Goal: Check status: Check status

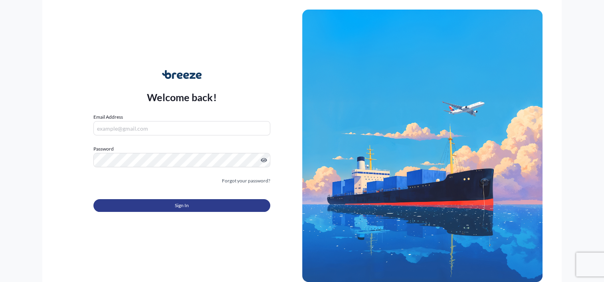
type input "[PERSON_NAME][EMAIL_ADDRESS][DOMAIN_NAME]"
click at [195, 203] on button "Sign In" at bounding box center [181, 205] width 176 height 13
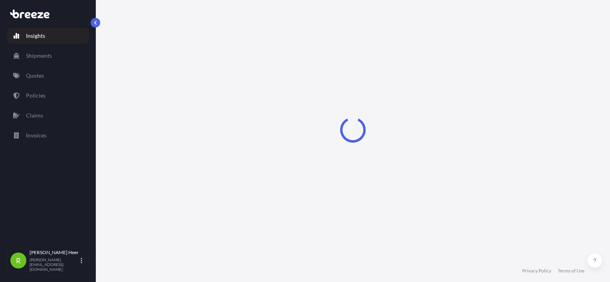
select select "2025"
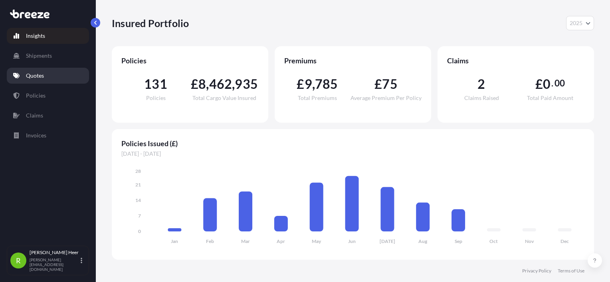
click at [50, 81] on link "Quotes" at bounding box center [48, 76] width 82 height 16
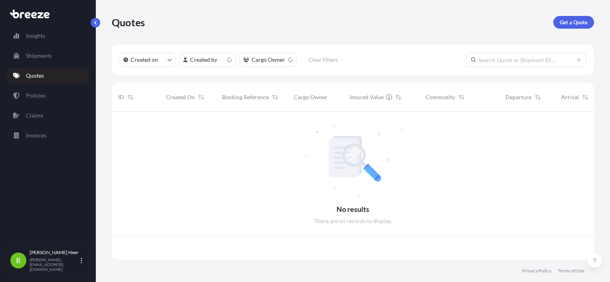
scroll to position [147, 476]
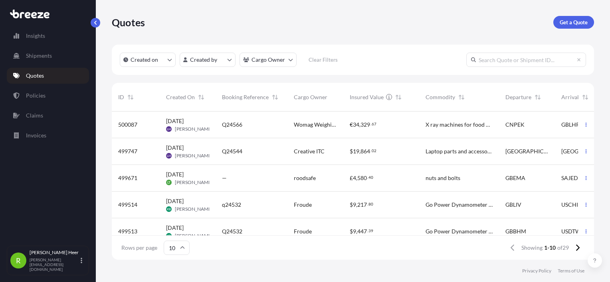
click at [520, 59] on input "text" at bounding box center [526, 60] width 120 height 14
paste input "Q24566"
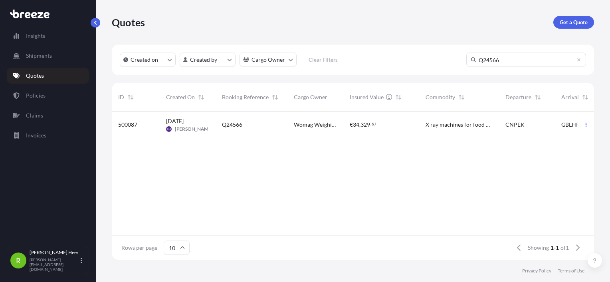
type input "Q24566"
click at [34, 77] on p "Quotes" at bounding box center [35, 76] width 18 height 8
click at [579, 60] on icon at bounding box center [578, 59] width 3 height 3
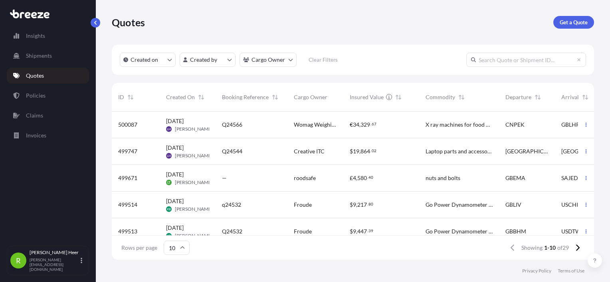
click at [401, 130] on div "€ 34 , 329 . 67" at bounding box center [381, 125] width 76 height 27
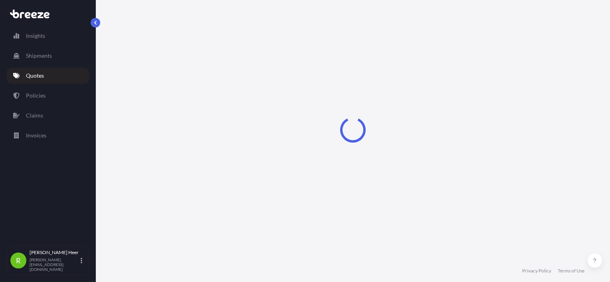
select select "Air"
select select "Road"
select select "1"
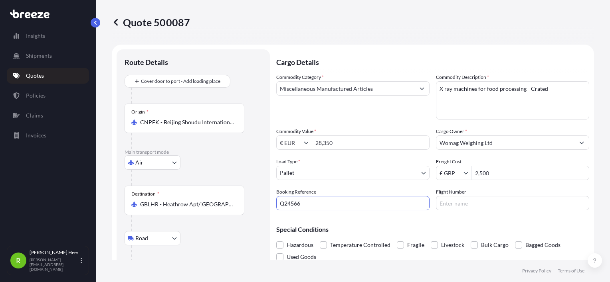
drag, startPoint x: 322, startPoint y: 203, endPoint x: 101, endPoint y: 180, distance: 223.0
click at [108, 184] on div "Quote 500087 Route Details Cover door to port - Add loading place Place of load…" at bounding box center [353, 130] width 514 height 260
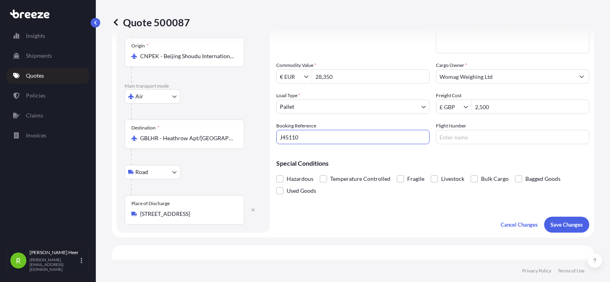
scroll to position [80, 0]
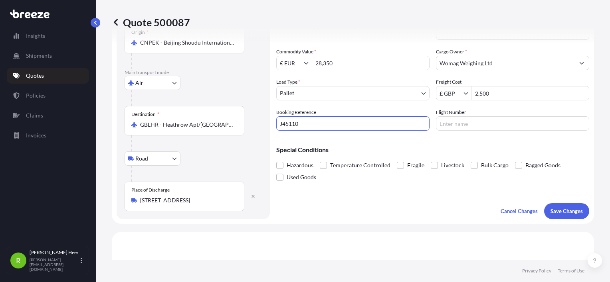
type input "J45110"
click at [391, 139] on div "Special Conditions Hazardous Temperature Controlled Fragile Livestock Bulk Carg…" at bounding box center [432, 160] width 313 height 46
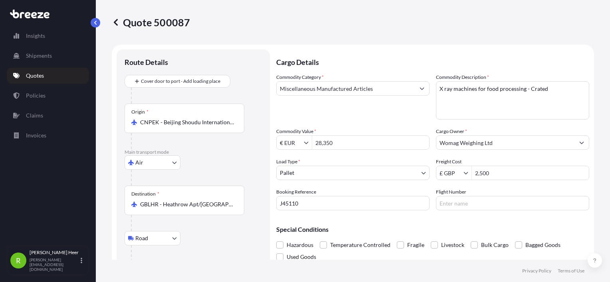
click at [185, 236] on div "Road Road Rail" at bounding box center [192, 238] width 137 height 14
drag, startPoint x: 508, startPoint y: 174, endPoint x: 343, endPoint y: 174, distance: 164.8
click at [343, 174] on div "Commodity Category * Miscellaneous Manufactured Articles Commodity Description …" at bounding box center [432, 141] width 313 height 137
type input "2,240"
click at [424, 184] on div "Commodity Category * Miscellaneous Manufactured Articles Commodity Description …" at bounding box center [432, 141] width 313 height 137
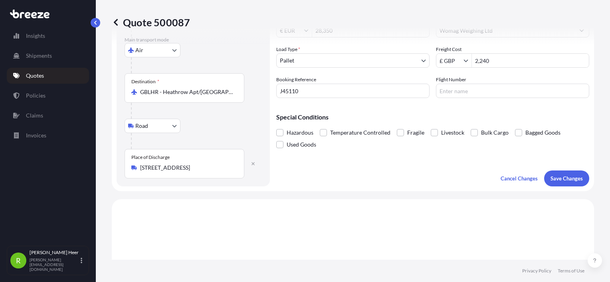
scroll to position [120, 0]
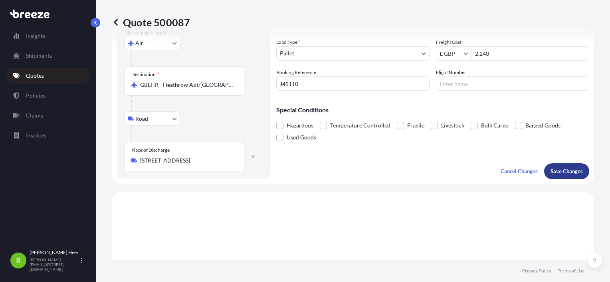
click at [551, 174] on p "Save Changes" at bounding box center [566, 172] width 32 height 8
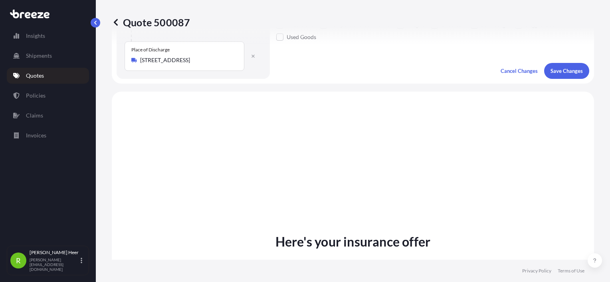
scroll to position [271, 0]
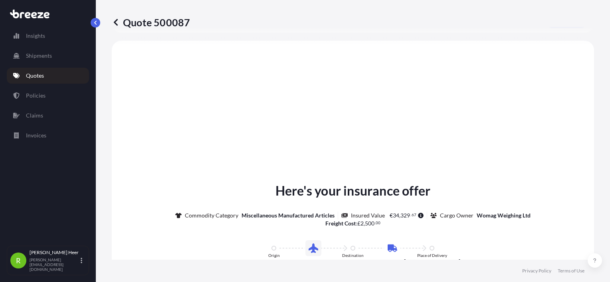
select select "Air"
select select "Road"
select select "1"
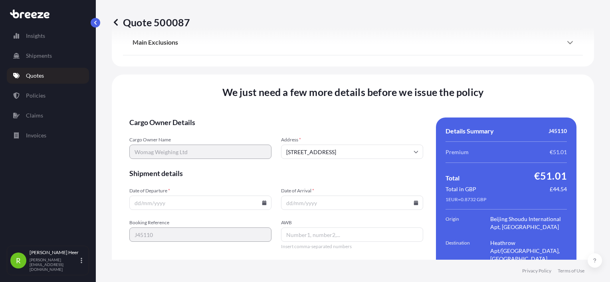
scroll to position [1034, 0]
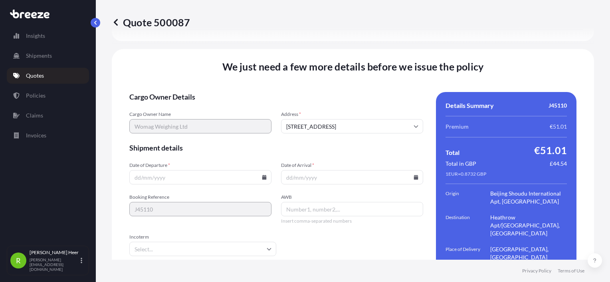
click at [262, 175] on icon at bounding box center [264, 177] width 4 height 5
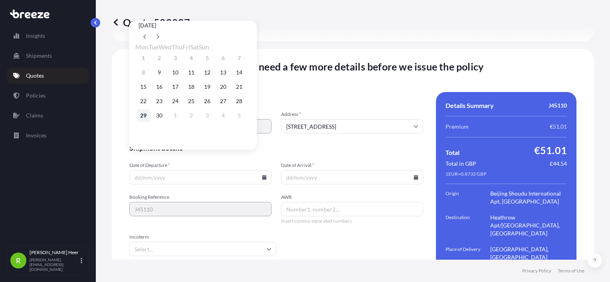
click at [145, 121] on button "29" at bounding box center [143, 115] width 13 height 13
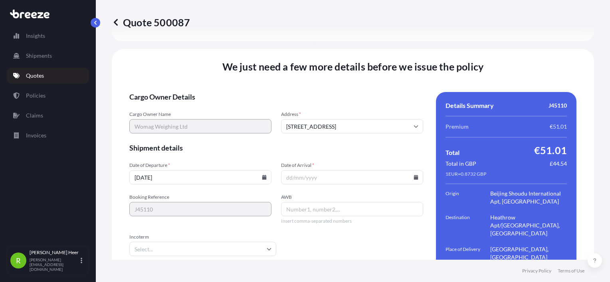
type input "[DATE]"
click at [413, 175] on icon at bounding box center [415, 177] width 5 height 5
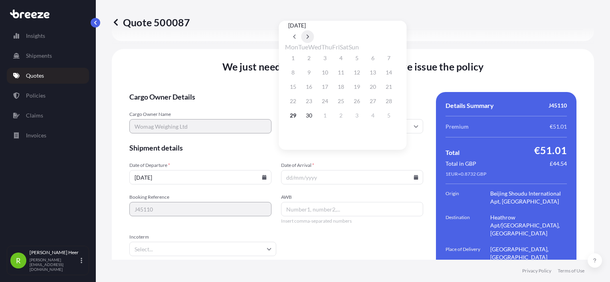
click at [309, 34] on icon at bounding box center [307, 36] width 3 height 5
click at [295, 89] on button "13" at bounding box center [292, 87] width 13 height 13
type input "[DATE]"
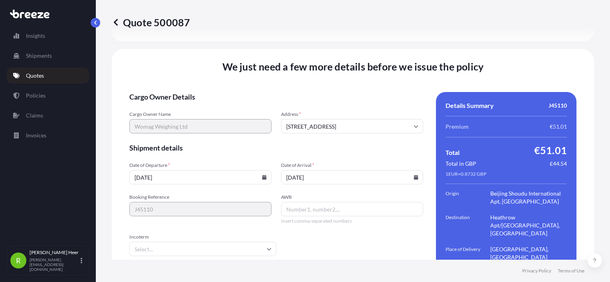
click at [322, 143] on span "Shipment details" at bounding box center [276, 148] width 294 height 10
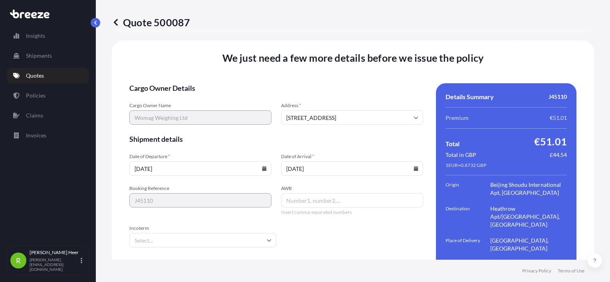
scroll to position [1047, 0]
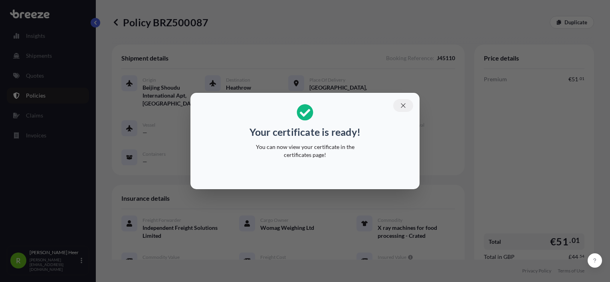
click at [402, 109] on icon "button" at bounding box center [402, 105] width 7 height 7
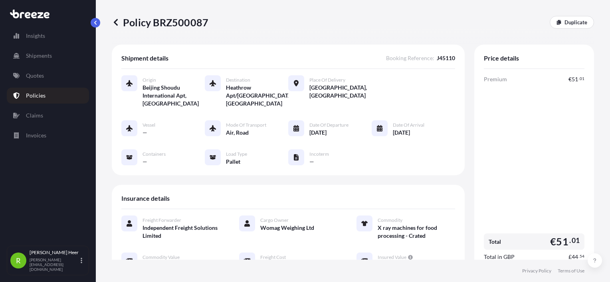
click at [185, 27] on p "Policy BRZ500087" at bounding box center [160, 22] width 97 height 13
copy p "BRZ500087"
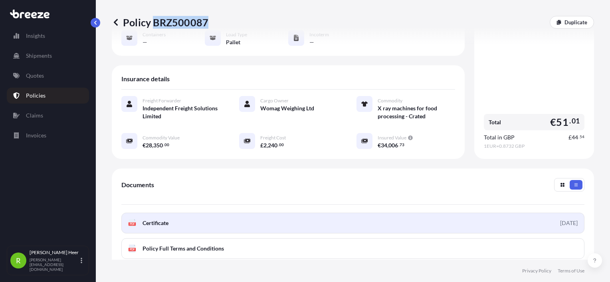
click at [182, 217] on link "PDF Certificate [DATE]" at bounding box center [352, 223] width 463 height 21
